Goal: Task Accomplishment & Management: Use online tool/utility

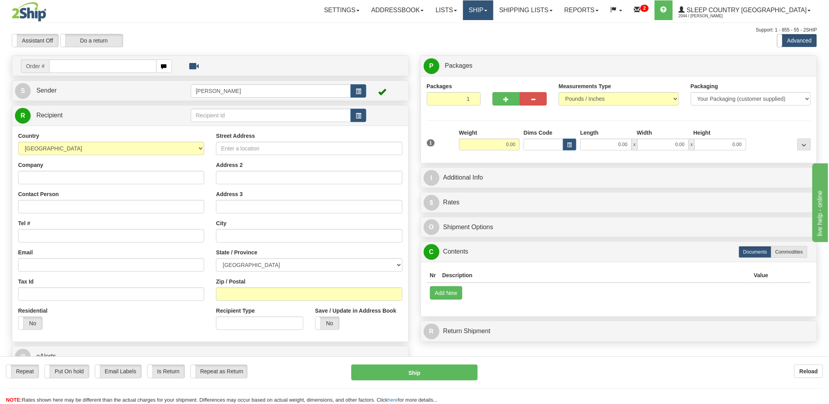
click at [493, 9] on link "Ship" at bounding box center [478, 10] width 30 height 20
click at [556, 13] on link "Shipping lists" at bounding box center [525, 10] width 65 height 20
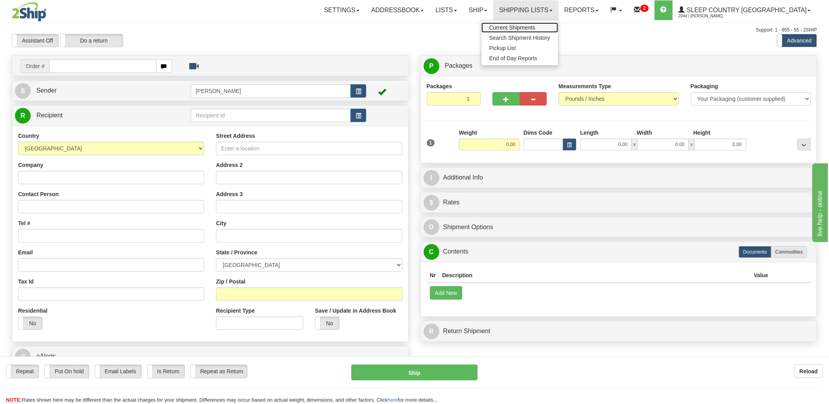
click at [535, 28] on span "Current Shipments" at bounding box center [512, 27] width 46 height 6
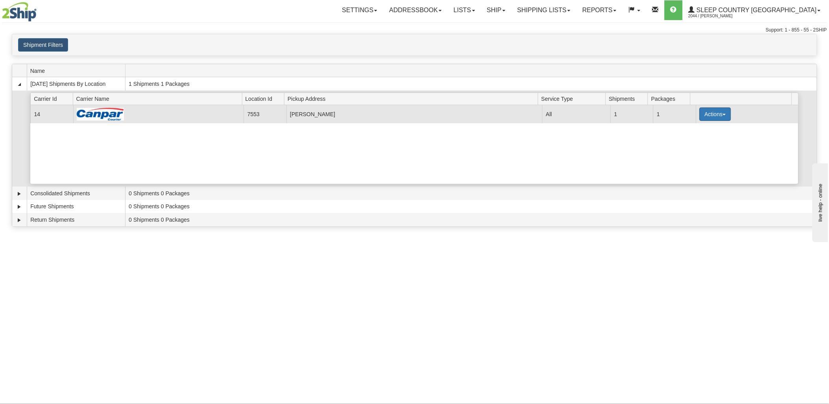
click at [701, 116] on button "Actions" at bounding box center [715, 113] width 31 height 13
click at [694, 131] on link "Details" at bounding box center [699, 129] width 63 height 10
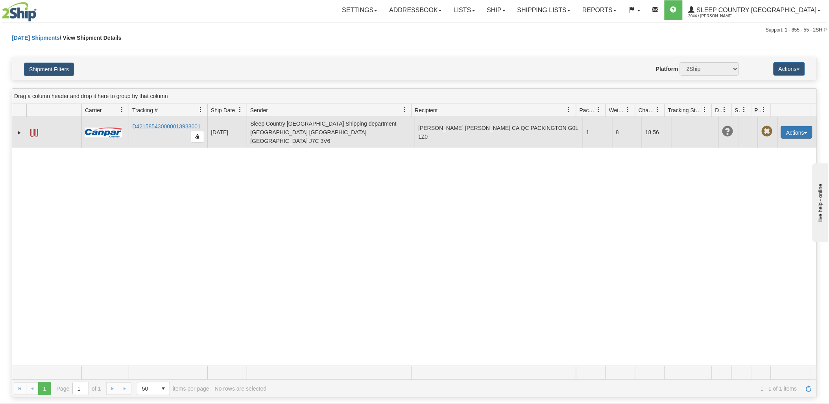
click at [785, 127] on button "Actions" at bounding box center [796, 132] width 31 height 13
click at [765, 143] on link "Edit" at bounding box center [780, 147] width 63 height 10
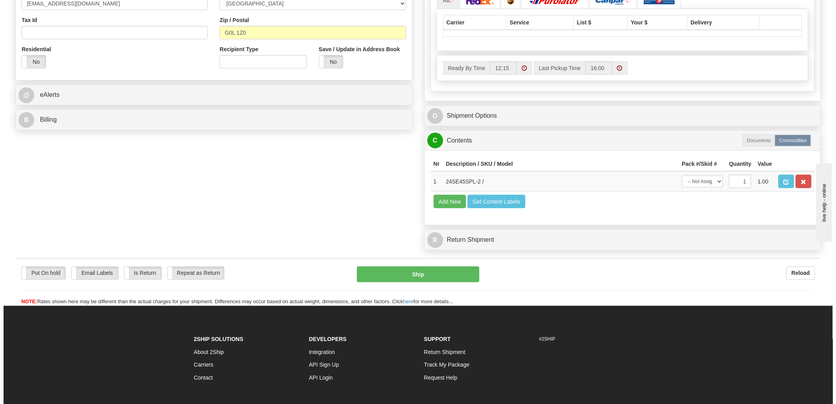
scroll to position [262, 0]
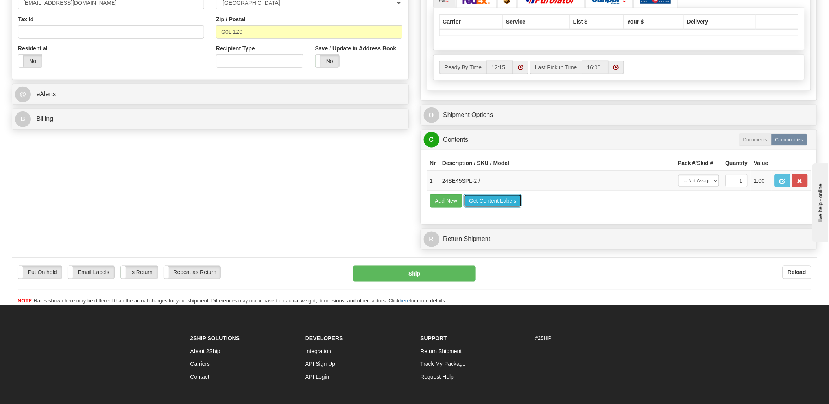
click at [501, 207] on button "Get Content Labels" at bounding box center [493, 200] width 58 height 13
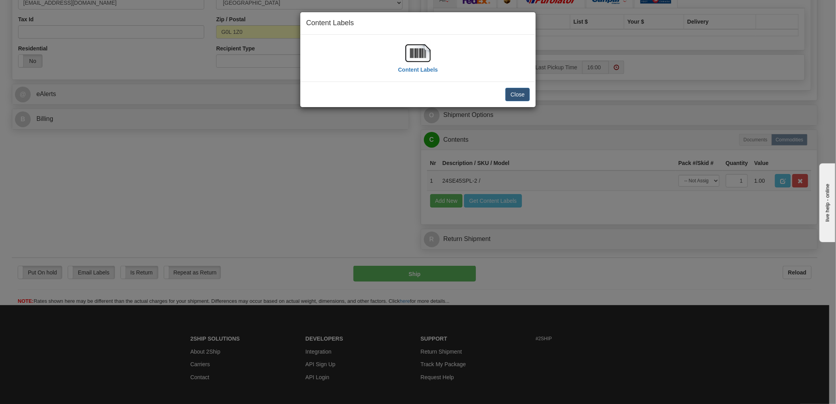
click at [412, 52] on img at bounding box center [417, 53] width 25 height 25
